Goal: Navigation & Orientation: Find specific page/section

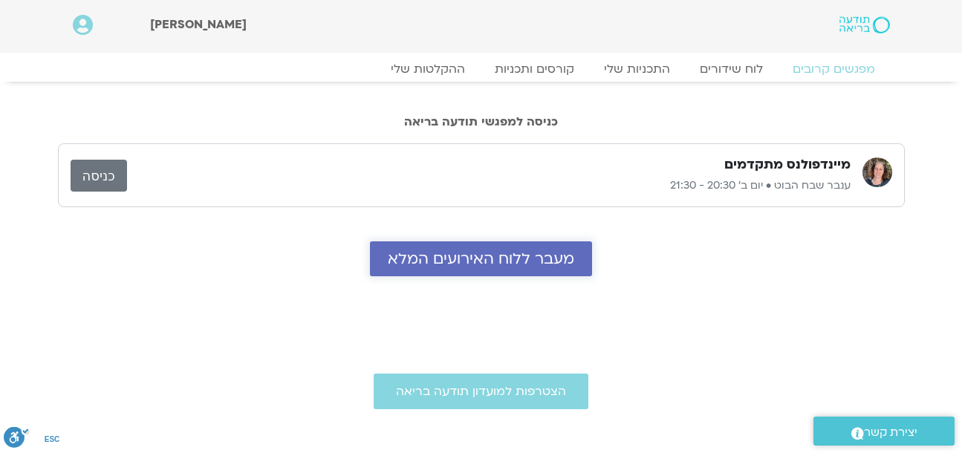
click at [574, 262] on link "מעבר ללוח האירועים המלא" at bounding box center [481, 259] width 222 height 35
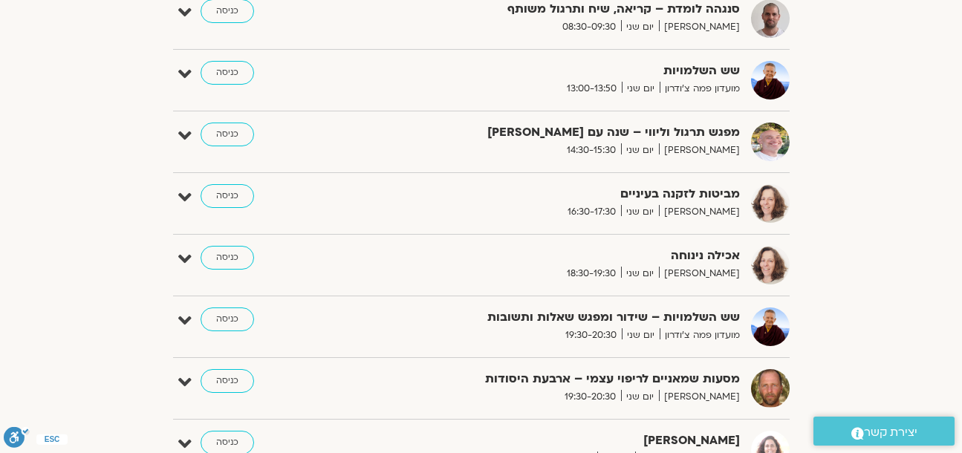
scroll to position [612, 0]
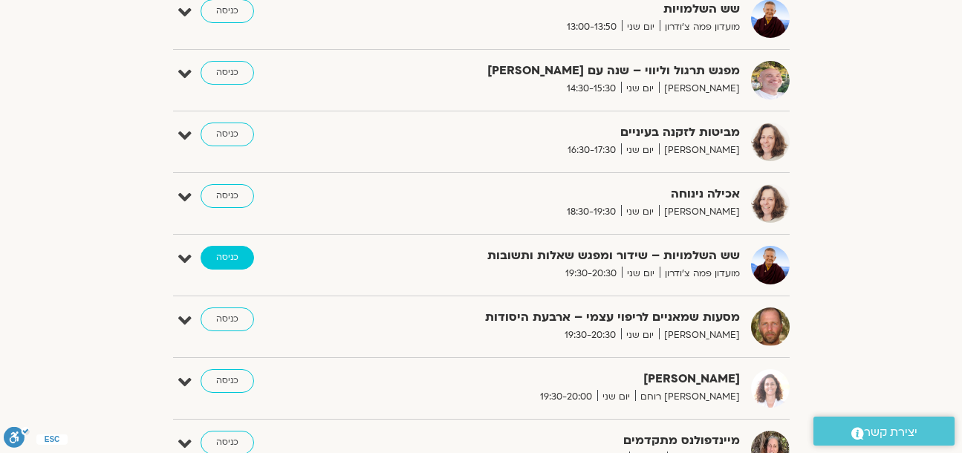
click at [243, 256] on link "כניסה" at bounding box center [228, 258] width 54 height 24
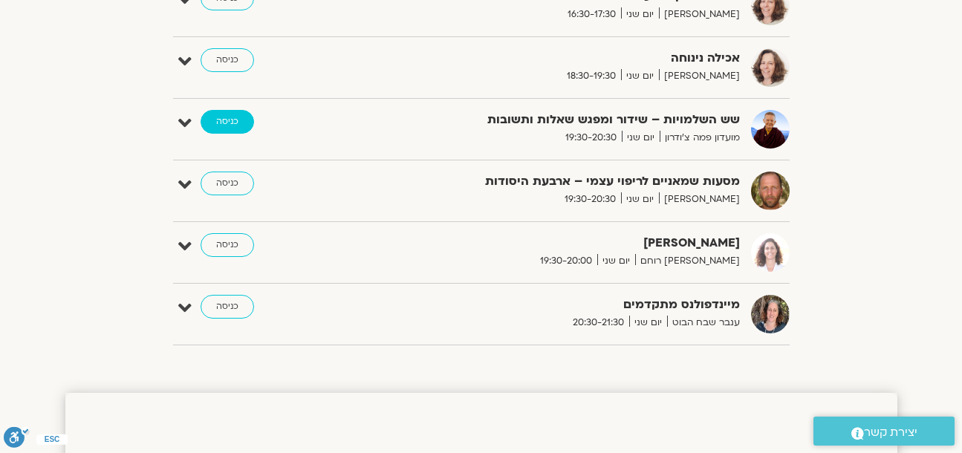
scroll to position [748, 0]
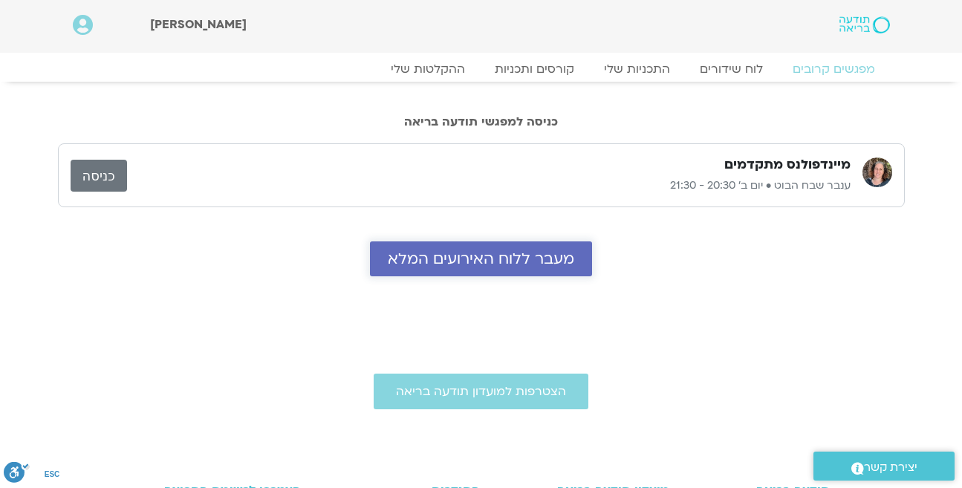
click at [538, 262] on span "מעבר ללוח האירועים המלא" at bounding box center [481, 258] width 187 height 17
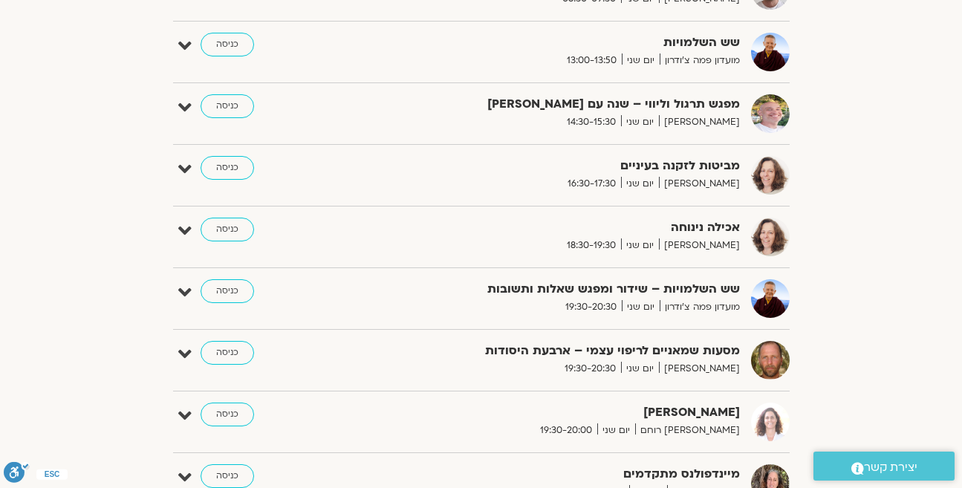
scroll to position [586, 0]
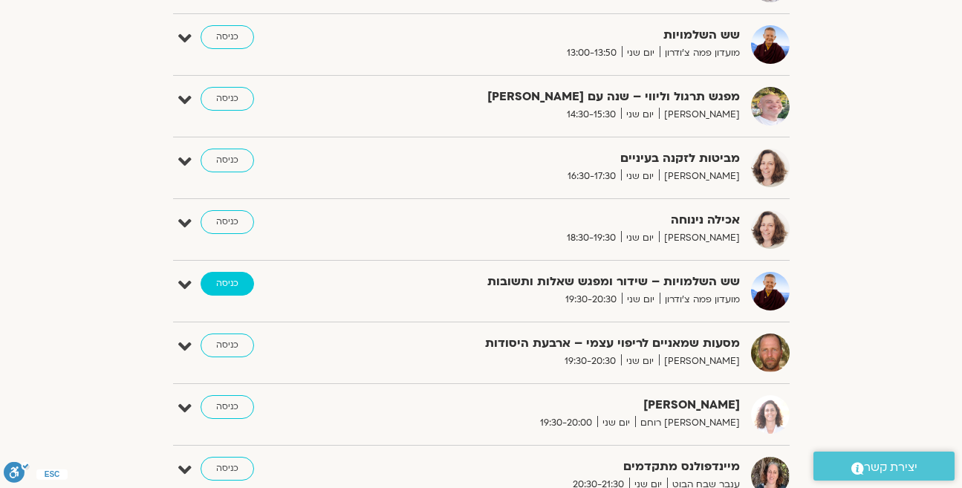
click at [243, 286] on link "כניסה" at bounding box center [228, 284] width 54 height 24
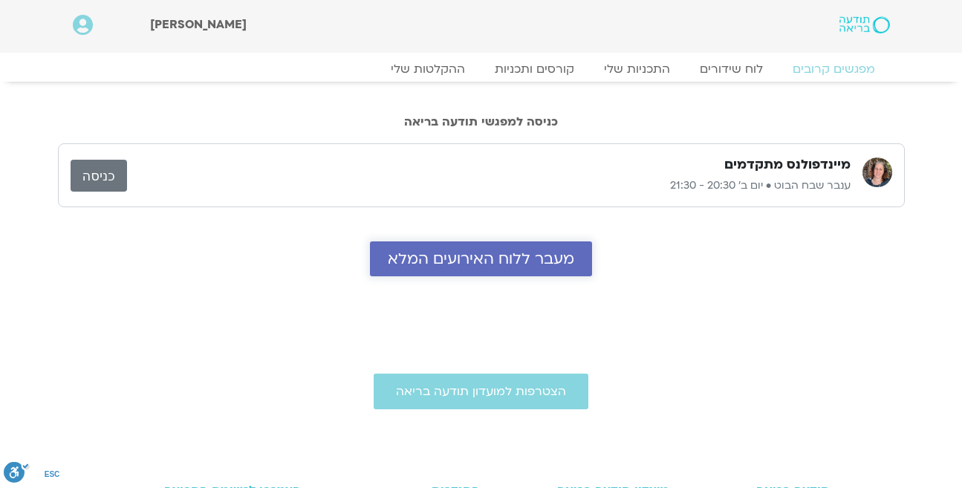
click at [494, 264] on span "מעבר ללוח האירועים המלא" at bounding box center [481, 258] width 187 height 17
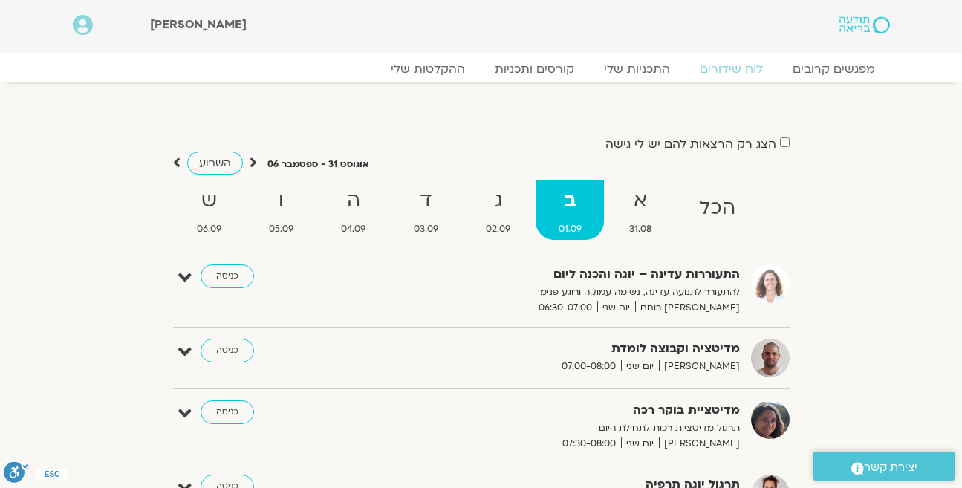
scroll to position [512, 0]
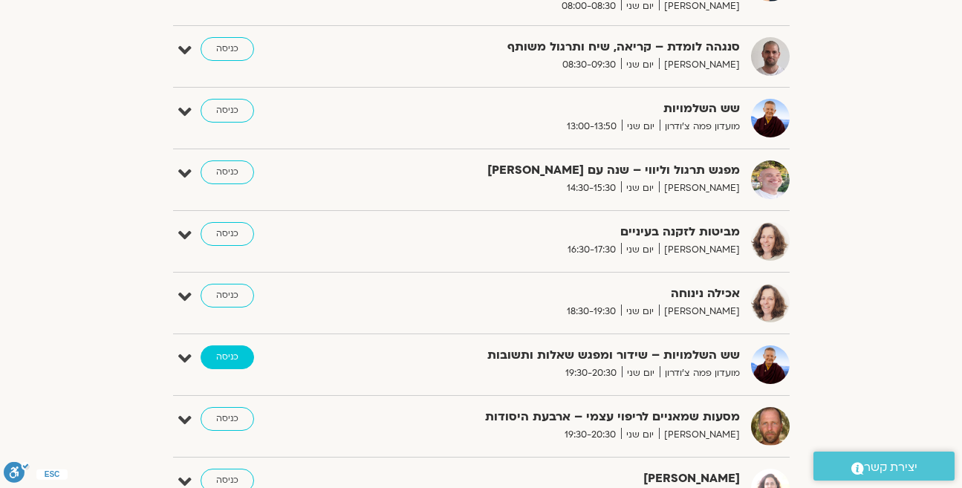
click at [247, 357] on link "כניסה" at bounding box center [228, 358] width 54 height 24
